Goal: Navigation & Orientation: Find specific page/section

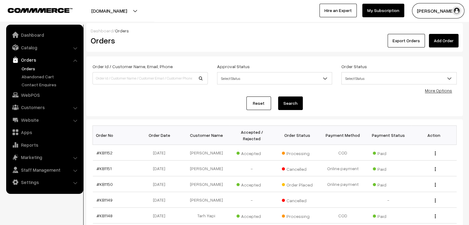
click at [46, 79] on link "Abandoned Cart" at bounding box center [50, 76] width 61 height 6
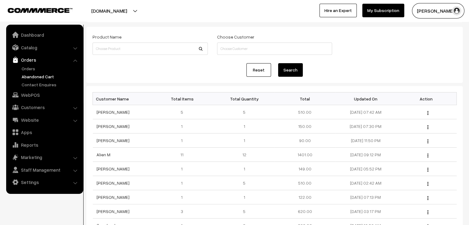
scroll to position [30, 0]
click at [29, 68] on link "Orders" at bounding box center [50, 68] width 61 height 6
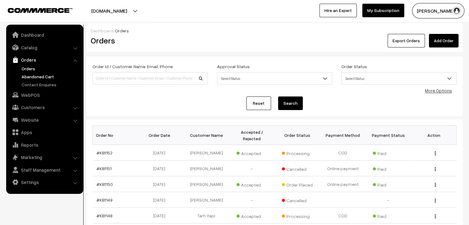
click at [24, 75] on link "Abandoned Cart" at bounding box center [50, 76] width 61 height 6
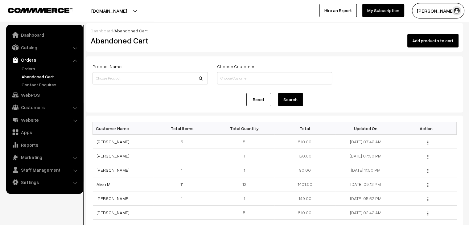
click at [26, 64] on link "Orders" at bounding box center [44, 59] width 73 height 11
click at [31, 68] on link "Orders" at bounding box center [50, 68] width 61 height 6
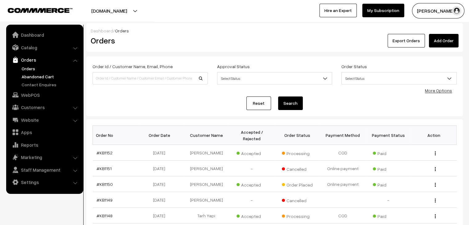
click at [54, 74] on link "Abandoned Cart" at bounding box center [50, 76] width 61 height 6
